Goal: Transaction & Acquisition: Subscribe to service/newsletter

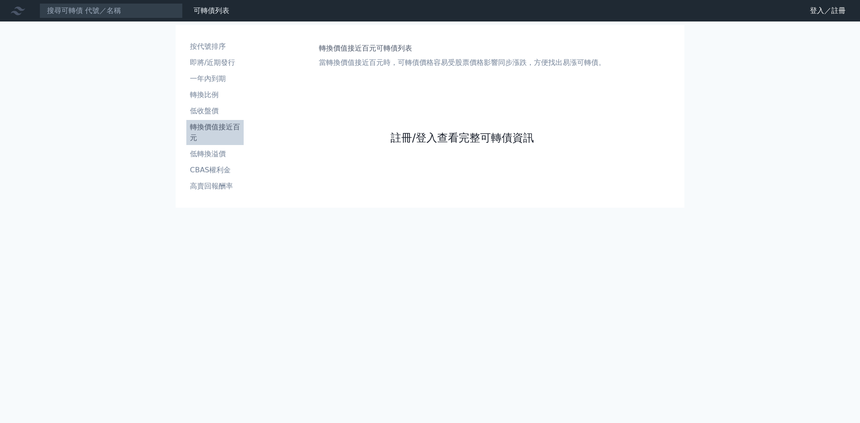
click at [401, 138] on link "註冊/登入查看完整可轉債資訊" at bounding box center [462, 138] width 143 height 14
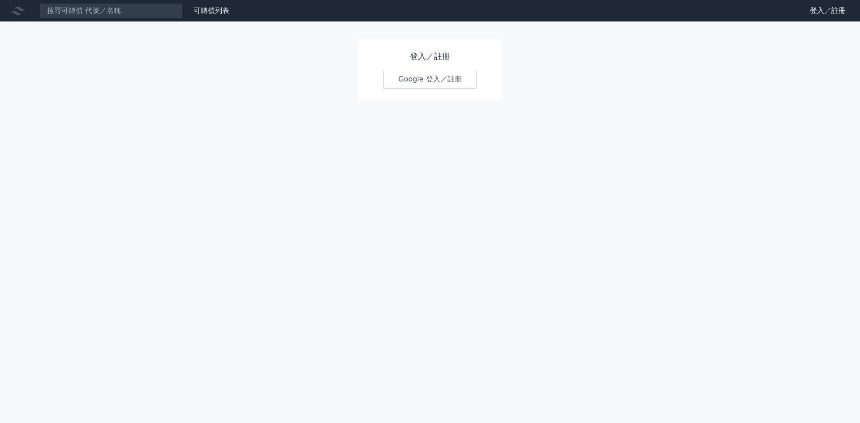
click at [421, 79] on link "Google 登入／註冊" at bounding box center [430, 79] width 93 height 19
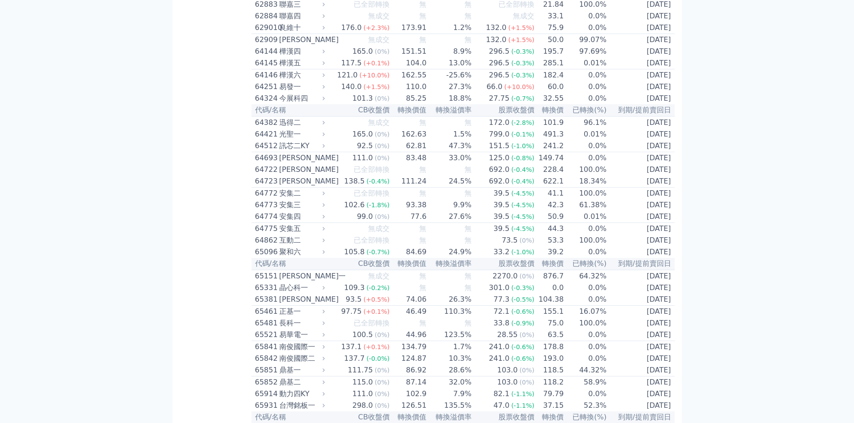
scroll to position [3674, 0]
